Goal: Task Accomplishment & Management: Manage account settings

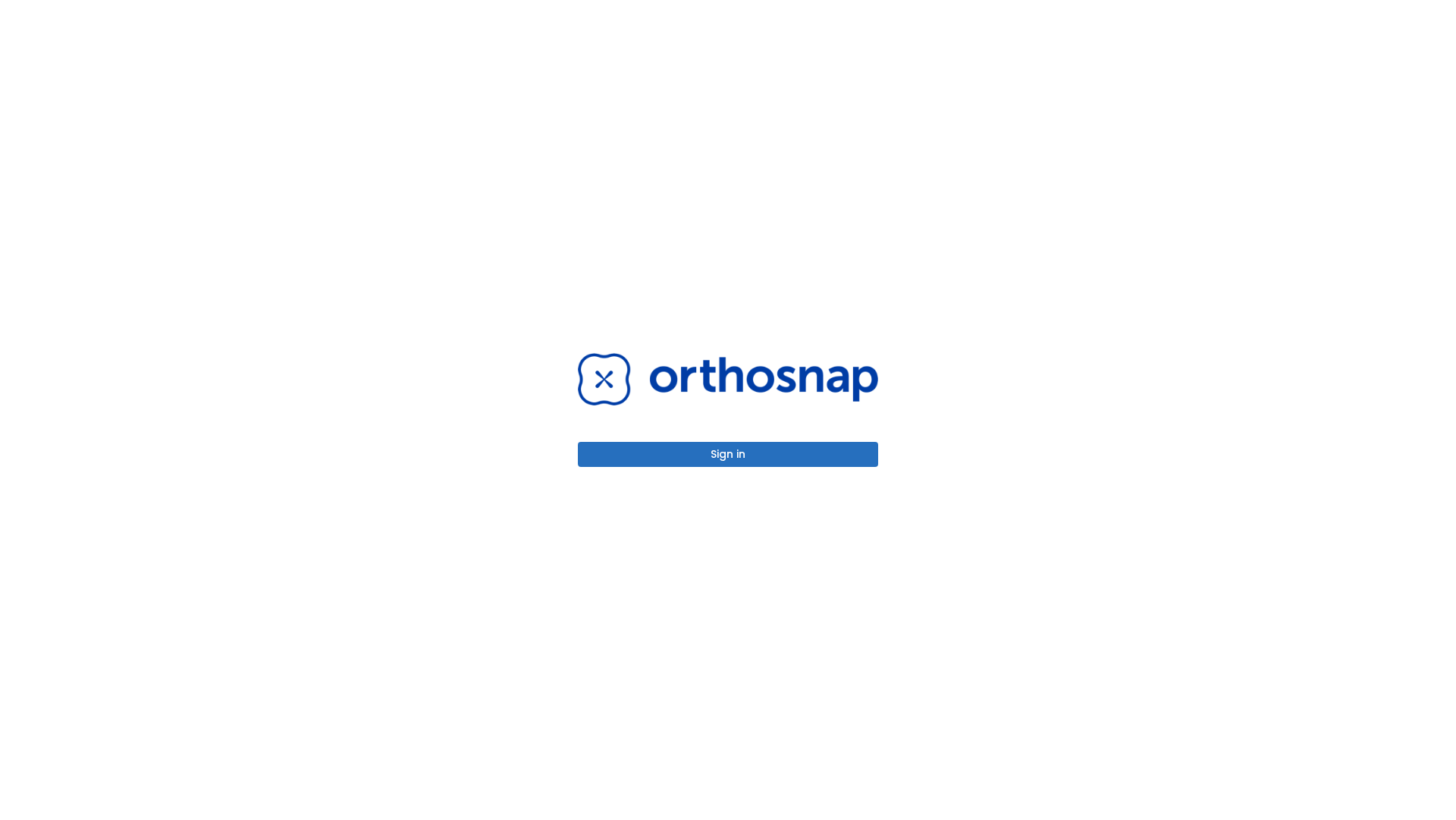
click at [728, 454] on button "Sign in" at bounding box center [728, 455] width 300 height 25
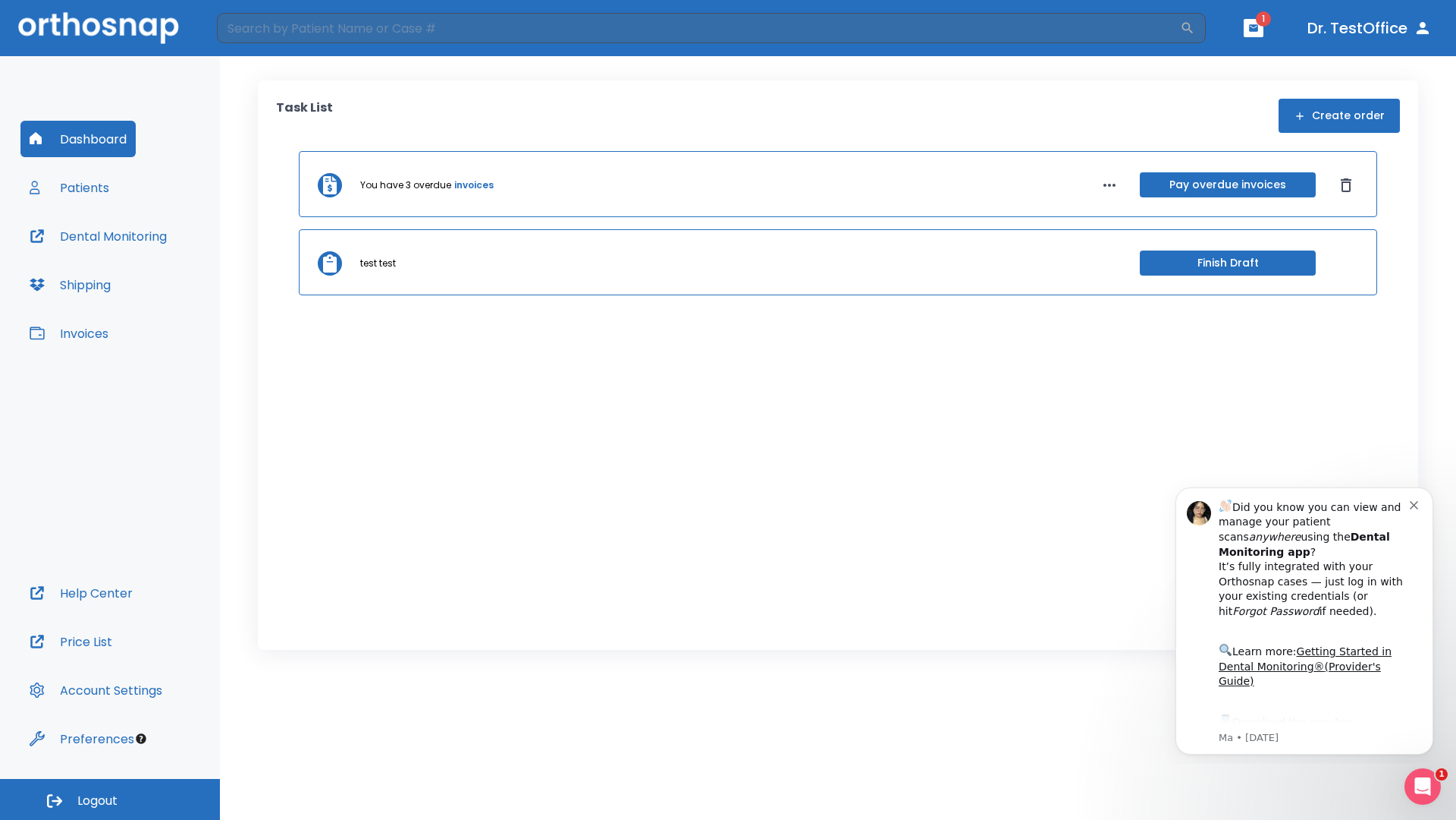
click at [110, 799] on span "Logout" at bounding box center [97, 800] width 40 height 16
